Goal: Task Accomplishment & Management: Manage account settings

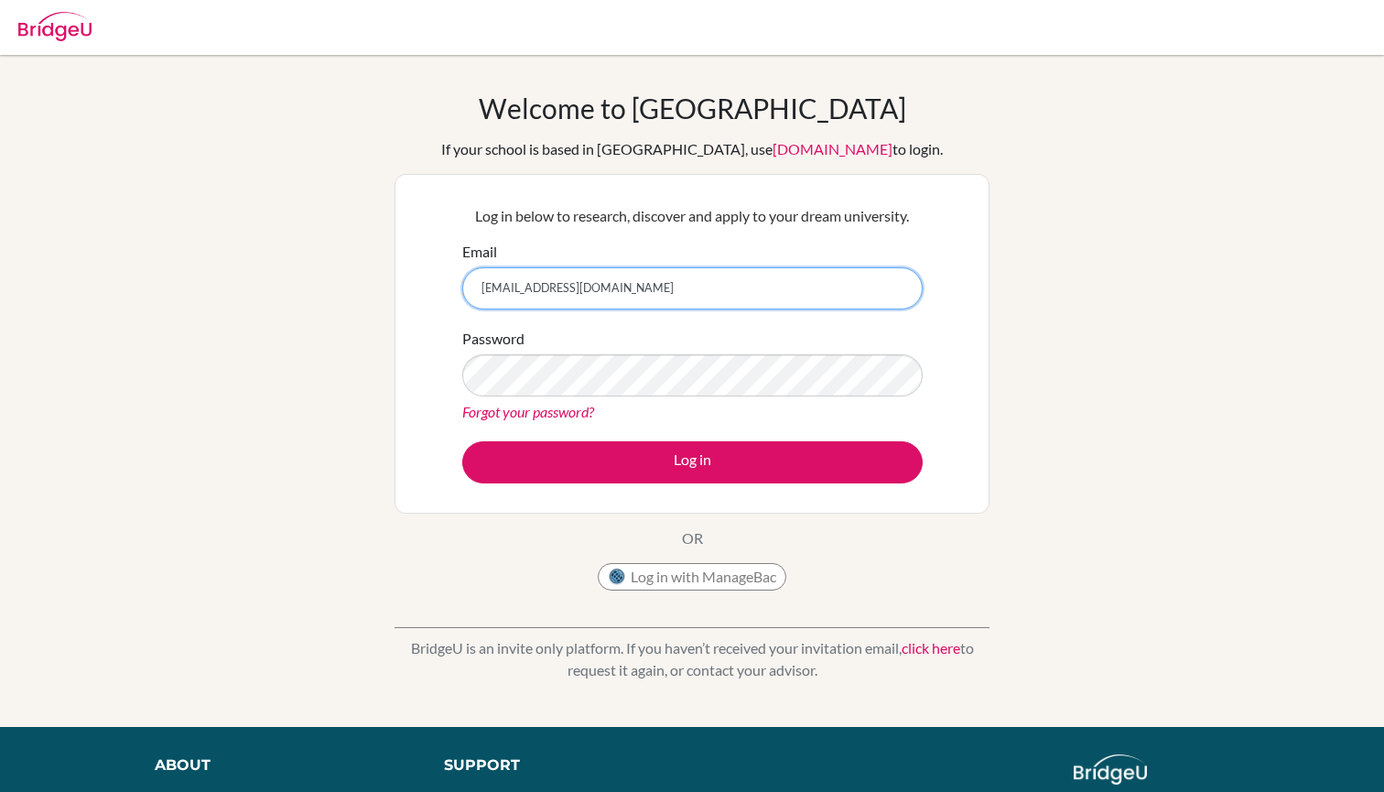
drag, startPoint x: 685, startPoint y: 286, endPoint x: 443, endPoint y: 286, distance: 241.7
click at [443, 286] on div "Log in below to research, discover and apply to your dream university. Email ma…" at bounding box center [692, 344] width 595 height 340
type input "[EMAIL_ADDRESS][DOMAIN_NAME]"
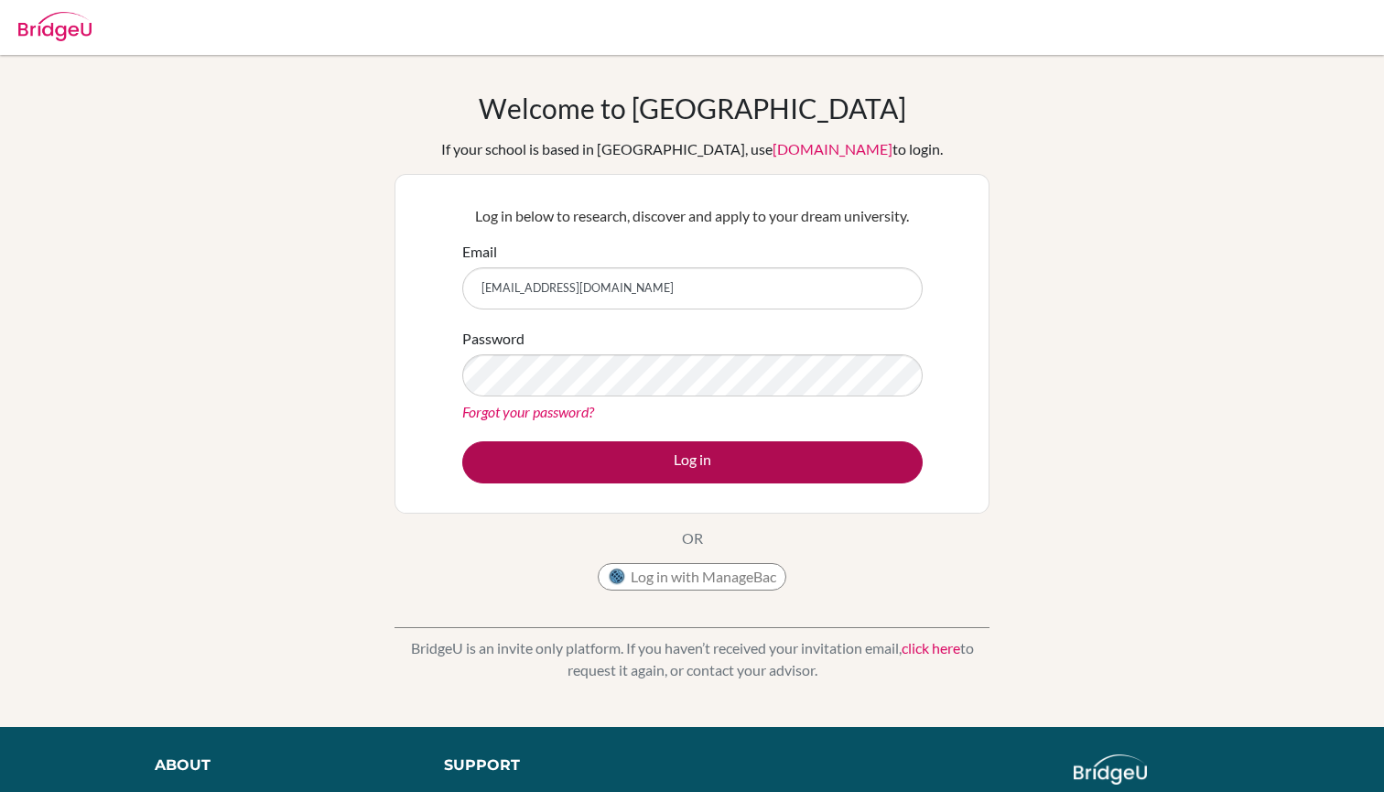
click at [605, 470] on button "Log in" at bounding box center [692, 462] width 461 height 42
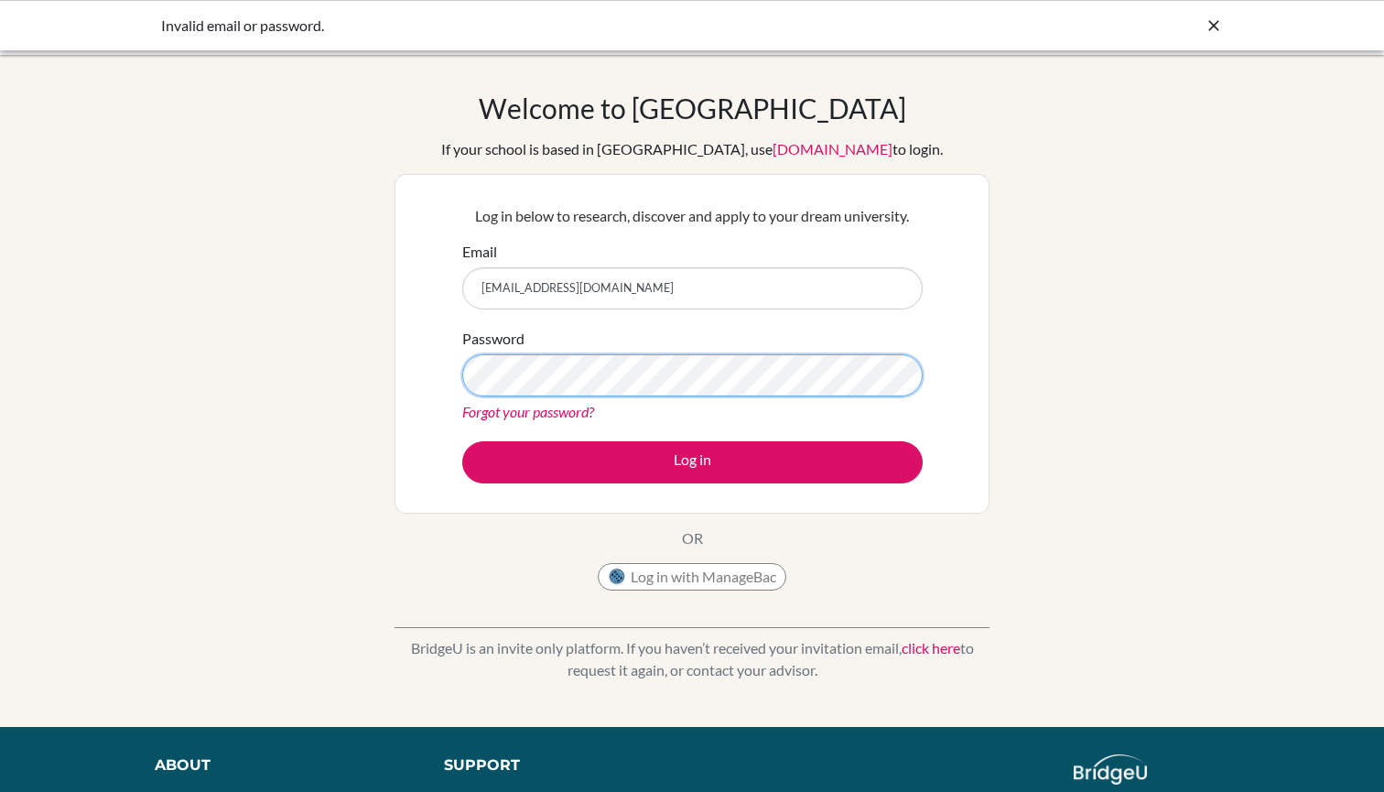
click at [692, 461] on button "Log in" at bounding box center [692, 462] width 461 height 42
click at [559, 405] on link "Forgot your password?" at bounding box center [528, 411] width 132 height 17
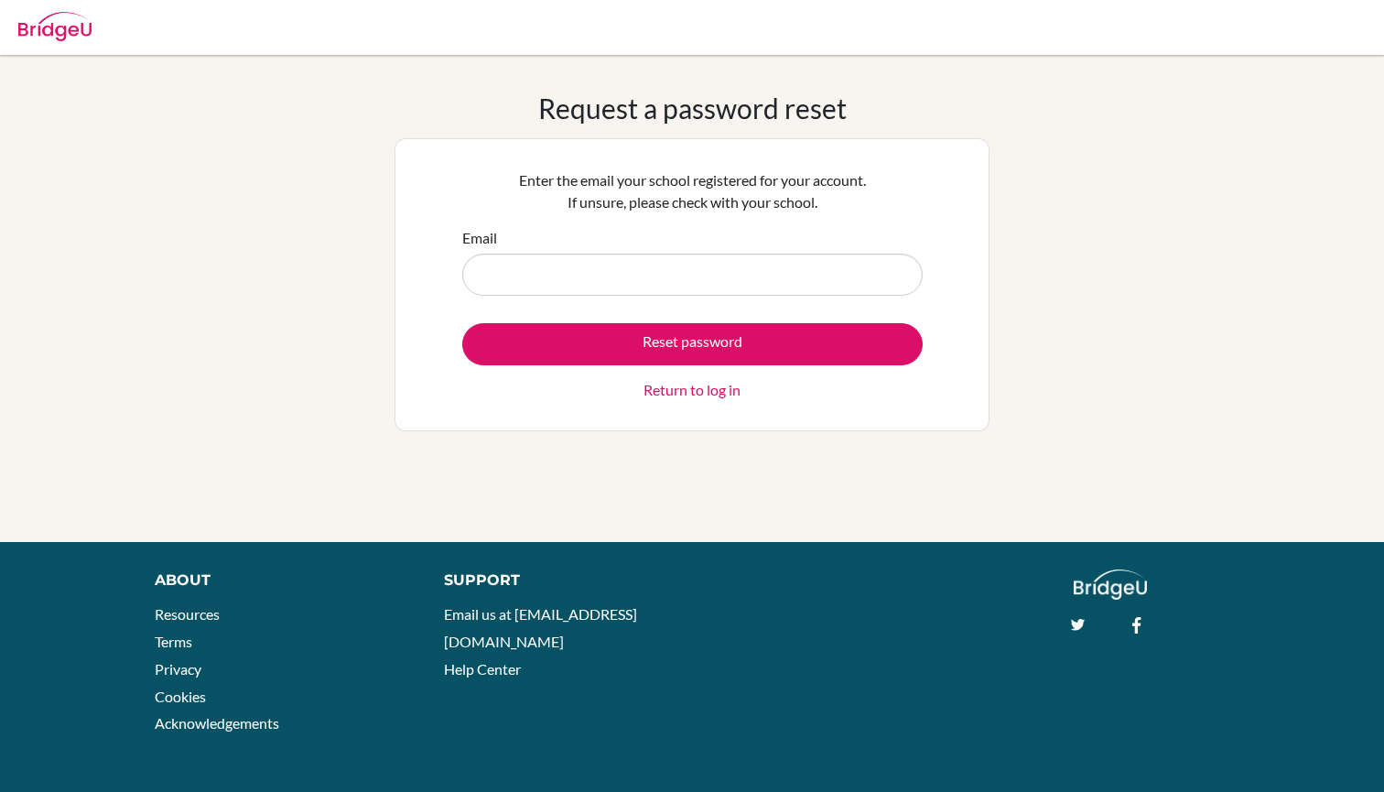
click at [575, 287] on input "Email" at bounding box center [692, 275] width 461 height 42
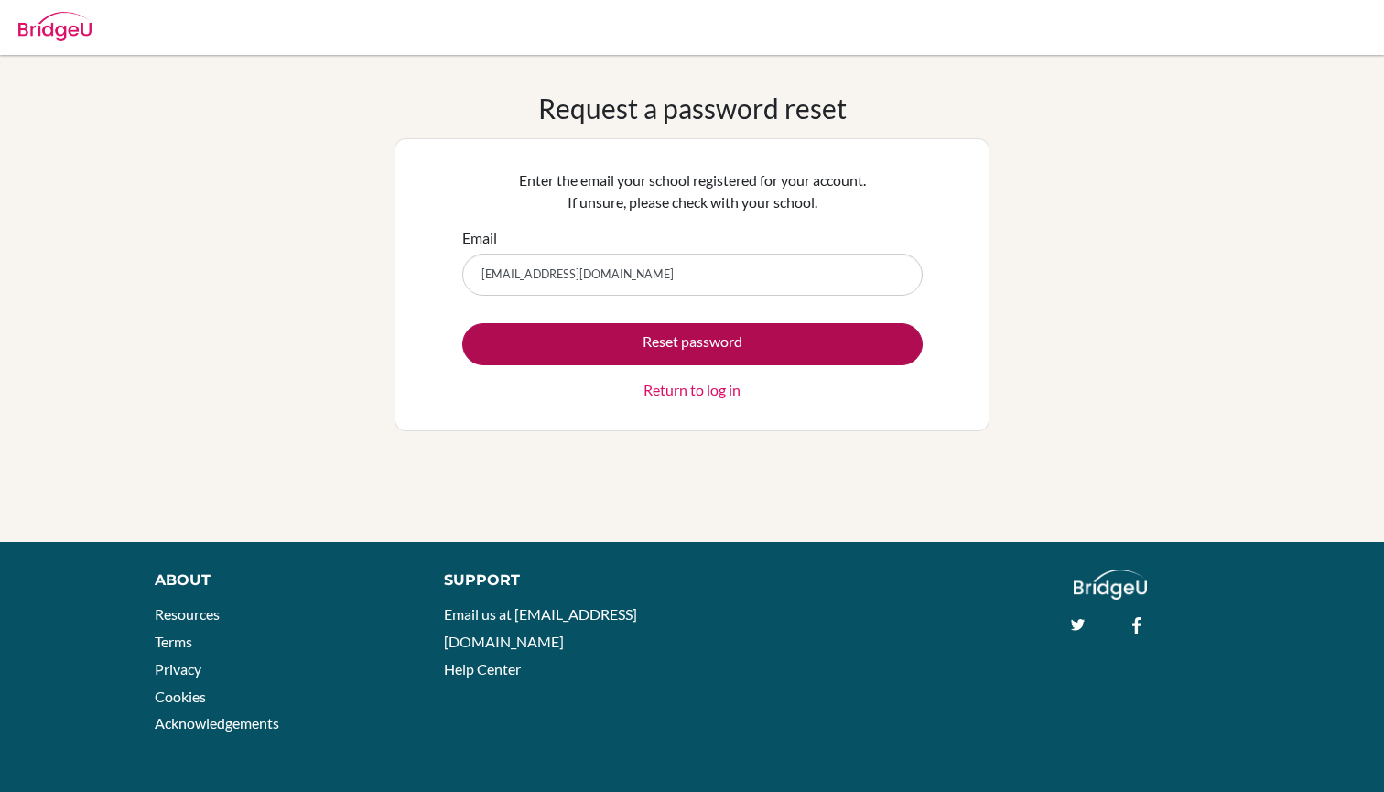
type input "[EMAIL_ADDRESS][DOMAIN_NAME]"
click at [589, 337] on button "Reset password" at bounding box center [692, 344] width 461 height 42
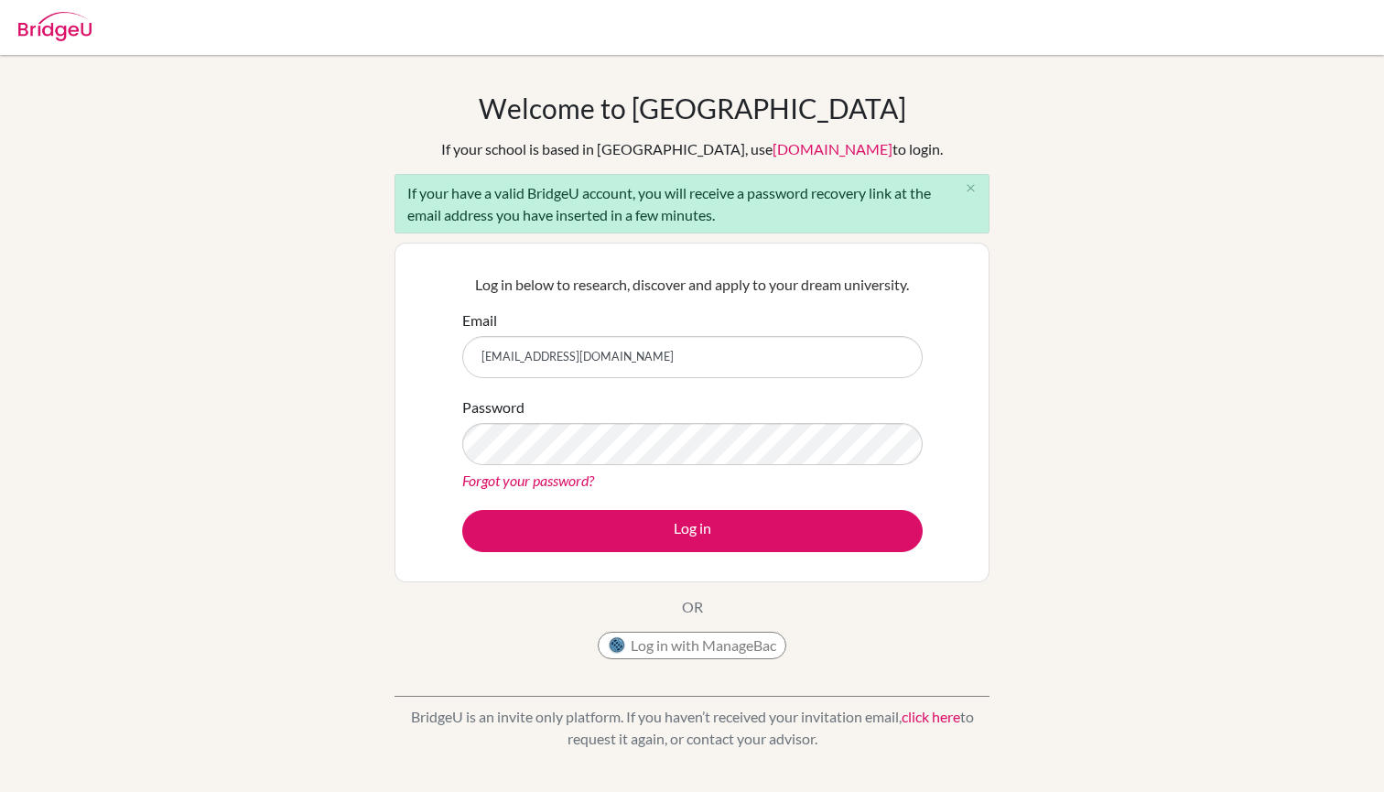
type input "[EMAIL_ADDRESS][DOMAIN_NAME]"
click at [692, 530] on button "Log in" at bounding box center [692, 531] width 461 height 42
